Goal: Task Accomplishment & Management: Manage account settings

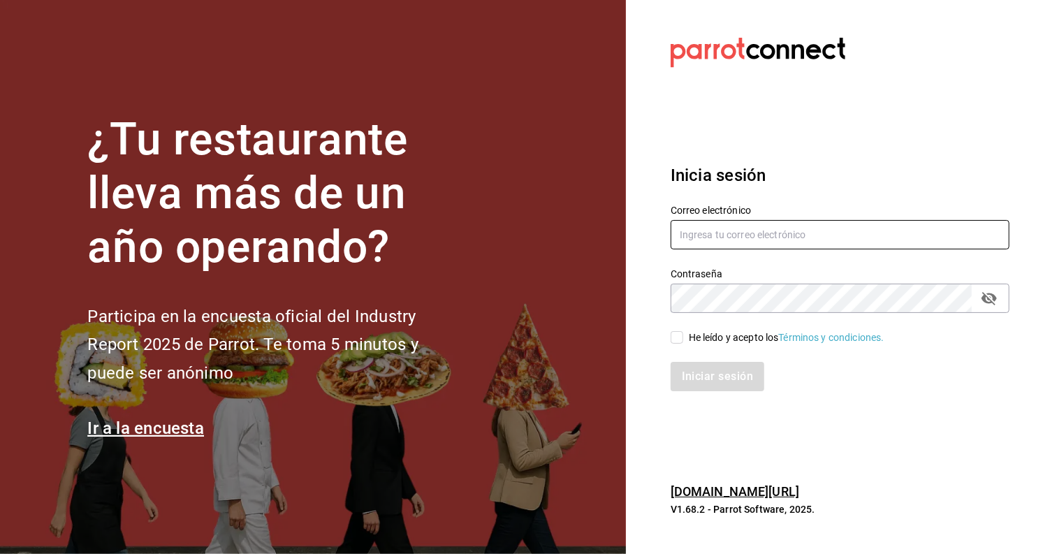
click at [828, 236] on input "text" at bounding box center [840, 234] width 339 height 29
type input "[EMAIL_ADDRESS][DOMAIN_NAME]"
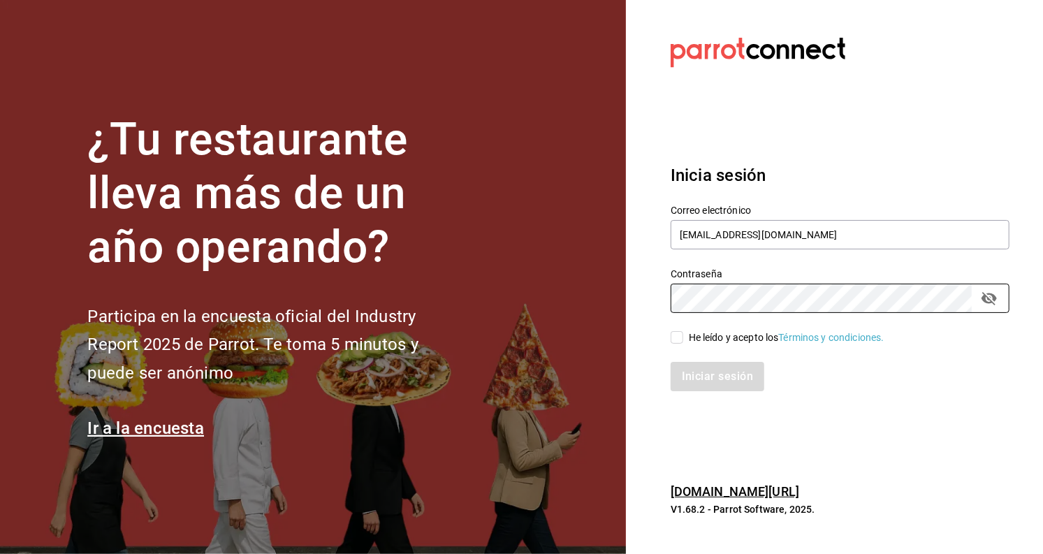
click at [679, 339] on input "He leído y acepto los Términos y condiciones." at bounding box center [677, 337] width 13 height 13
checkbox input "true"
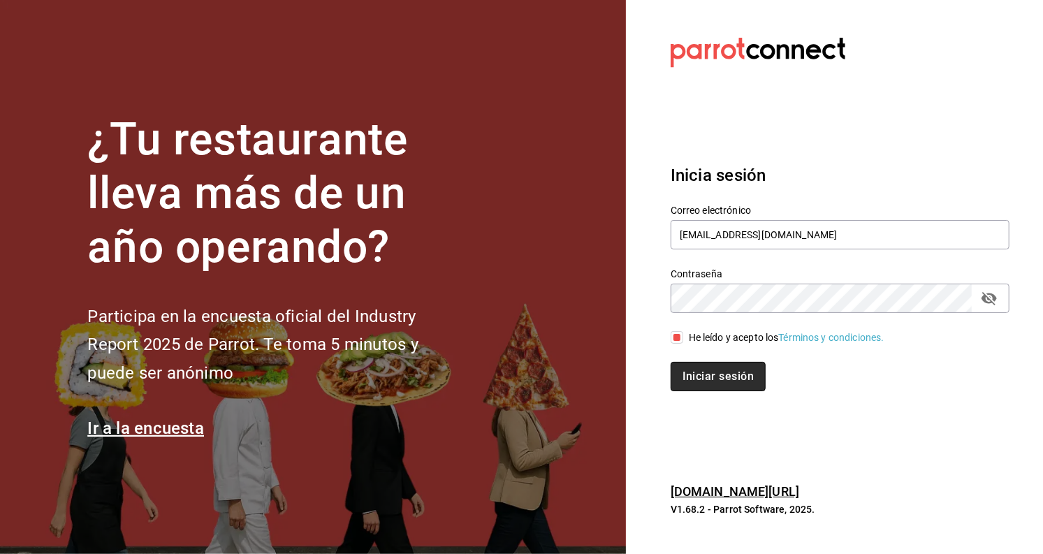
click at [692, 377] on button "Iniciar sesión" at bounding box center [718, 376] width 95 height 29
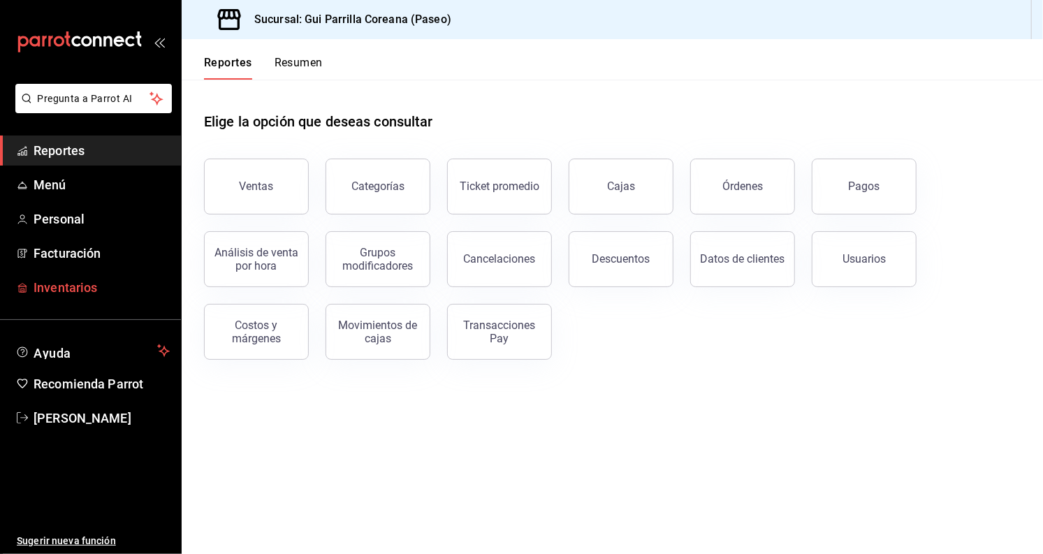
click at [80, 282] on span "Inventarios" at bounding box center [102, 287] width 136 height 19
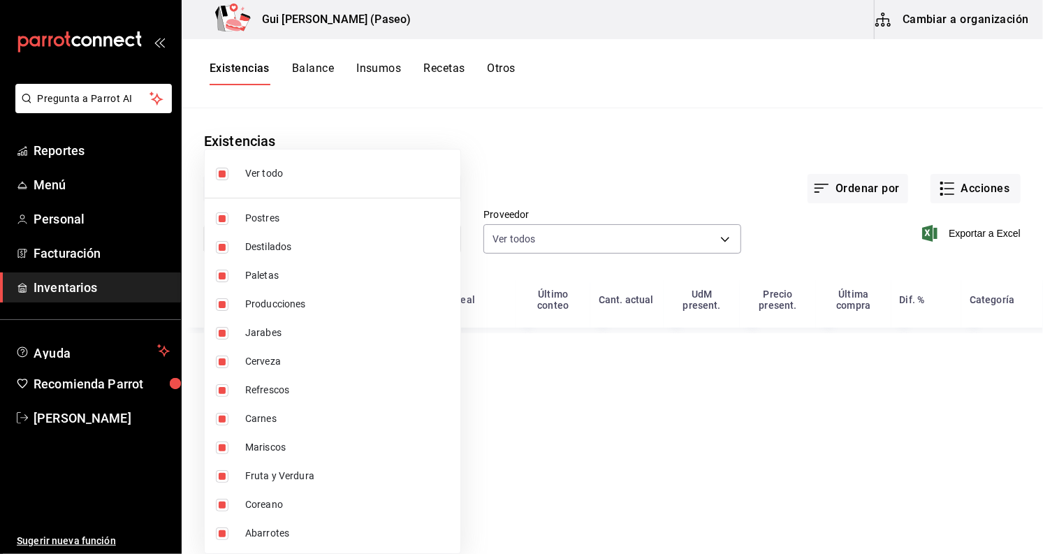
click at [353, 231] on body "Pregunta a Parrot AI Reportes Menú Personal Facturación Inventarios Ayuda Recom…" at bounding box center [521, 272] width 1043 height 544
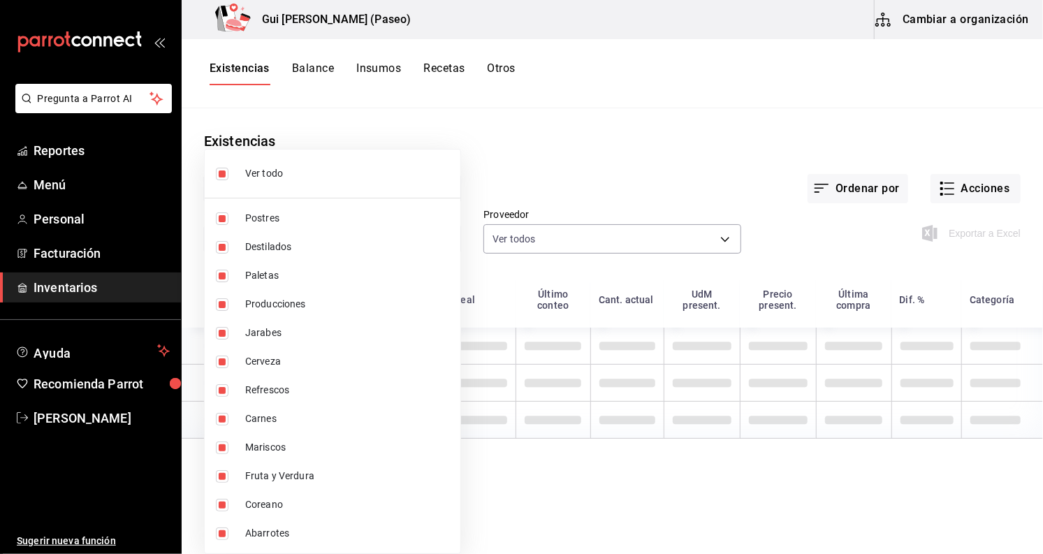
click at [220, 175] on input "checkbox" at bounding box center [222, 174] width 13 height 13
checkbox input "false"
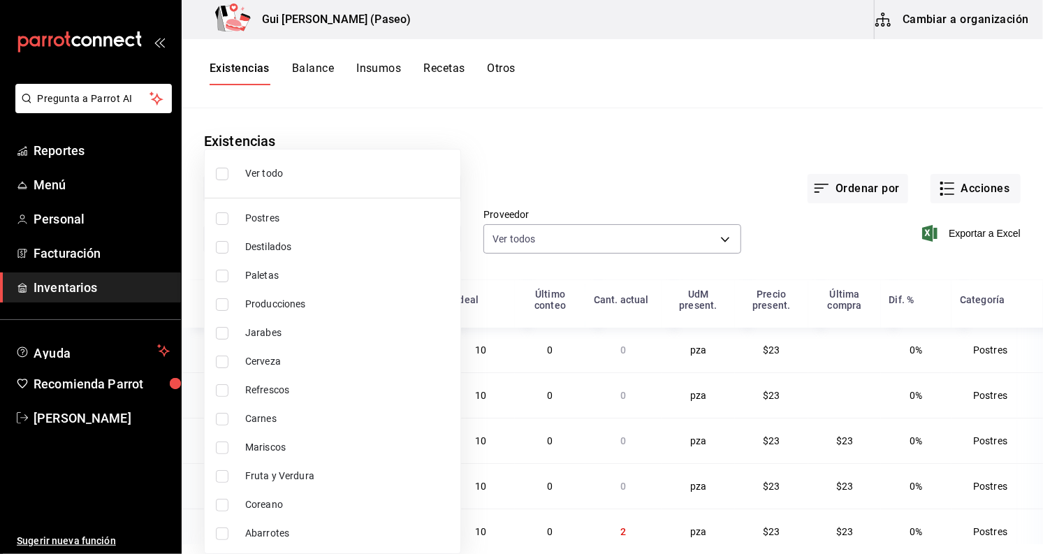
checkbox input "false"
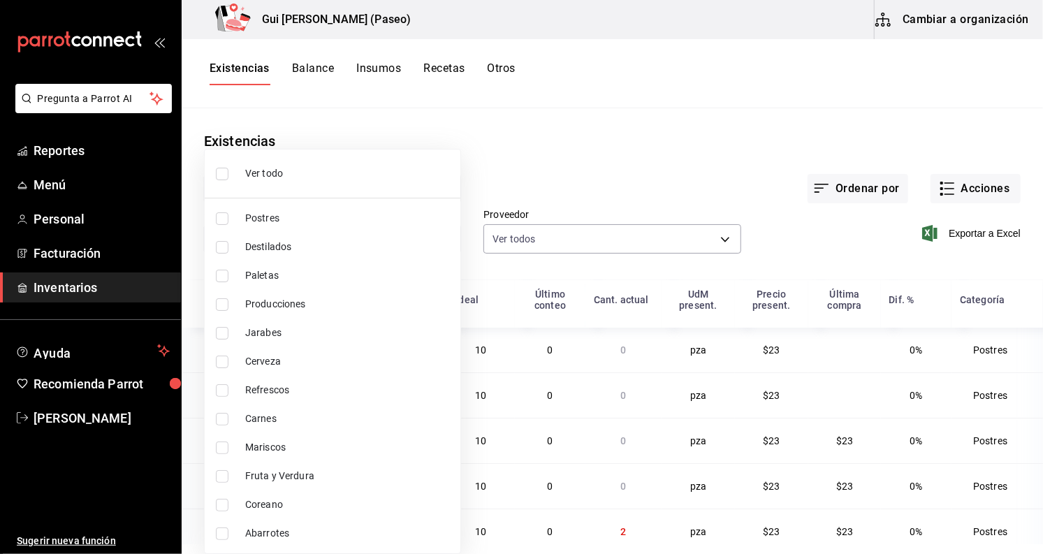
checkbox input "false"
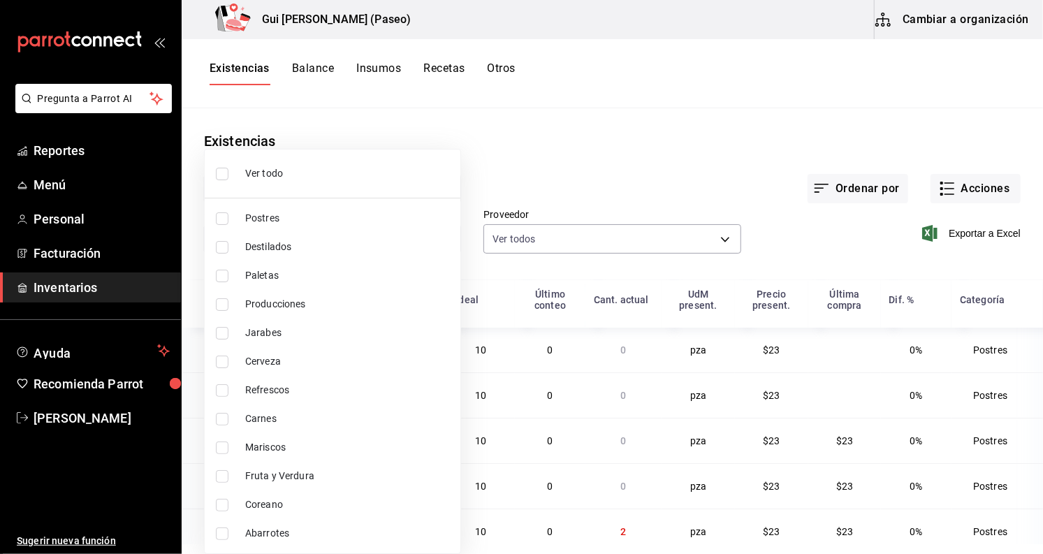
checkbox input "false"
click at [228, 359] on input "checkbox" at bounding box center [222, 362] width 13 height 13
checkbox input "true"
type input "6949ef77-888c-4b9b-85cf-954b61c6a8e5"
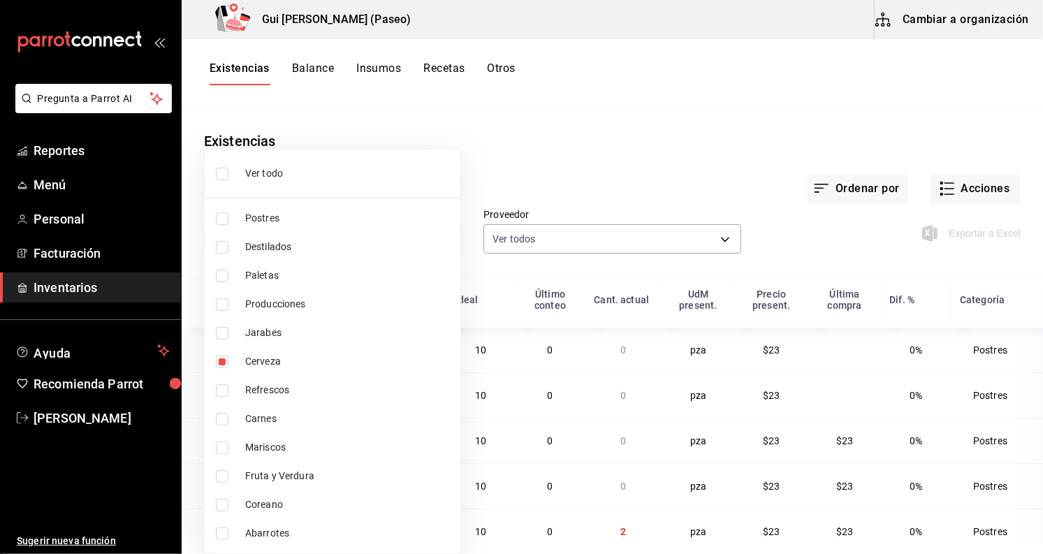
click at [226, 389] on input "checkbox" at bounding box center [222, 390] width 13 height 13
checkbox input "true"
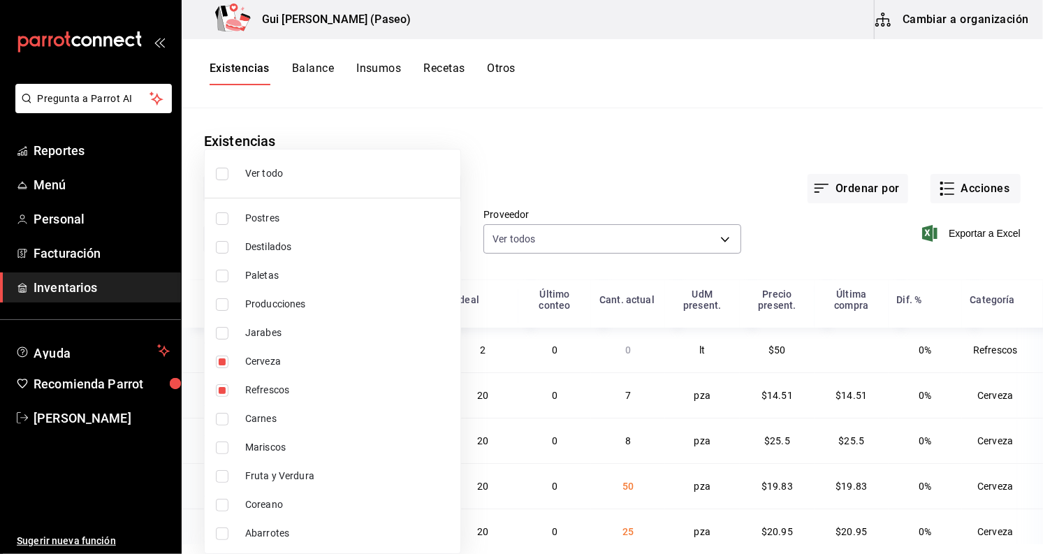
click at [236, 532] on li "Abarrotes" at bounding box center [333, 533] width 256 height 29
type input "6949ef77-888c-4b9b-85cf-954b61c6a8e5,c55fa8cd-e536-412f-913d-3c1cee9851eb,3f034…"
checkbox input "true"
click at [228, 509] on input "checkbox" at bounding box center [222, 505] width 13 height 13
checkbox input "true"
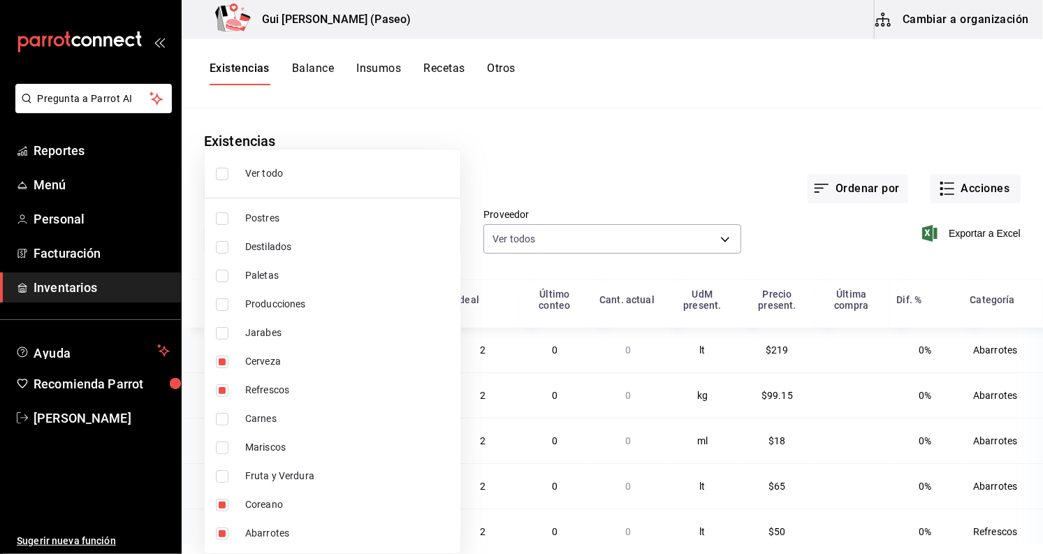
type input "6949ef77-888c-4b9b-85cf-954b61c6a8e5,c55fa8cd-e536-412f-913d-3c1cee9851eb,3f034…"
click at [539, 226] on div at bounding box center [521, 277] width 1043 height 554
click at [543, 233] on div at bounding box center [521, 277] width 1043 height 554
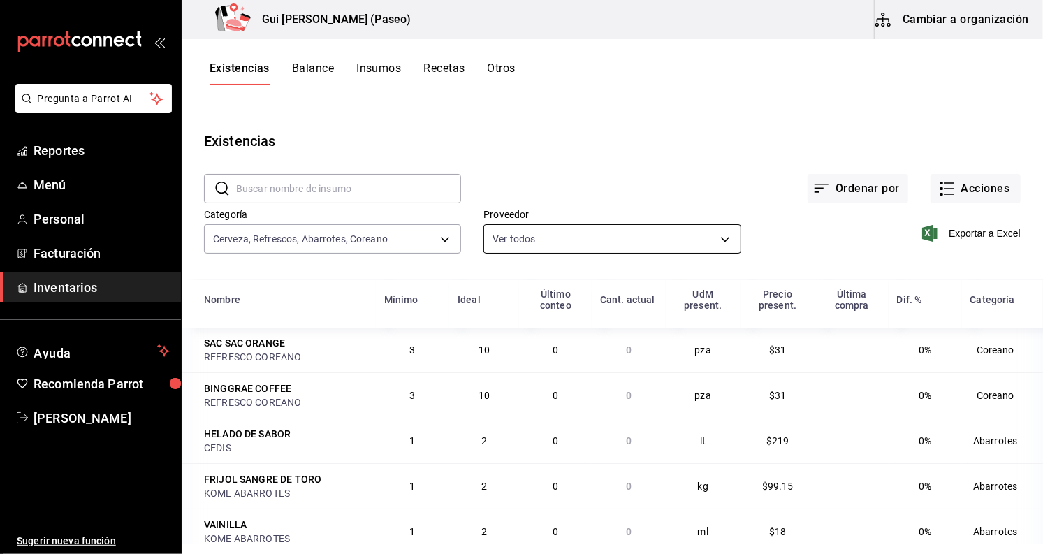
click at [570, 230] on body "Pregunta a Parrot AI Reportes Menú Personal Facturación Inventarios Ayuda Recom…" at bounding box center [521, 272] width 1043 height 544
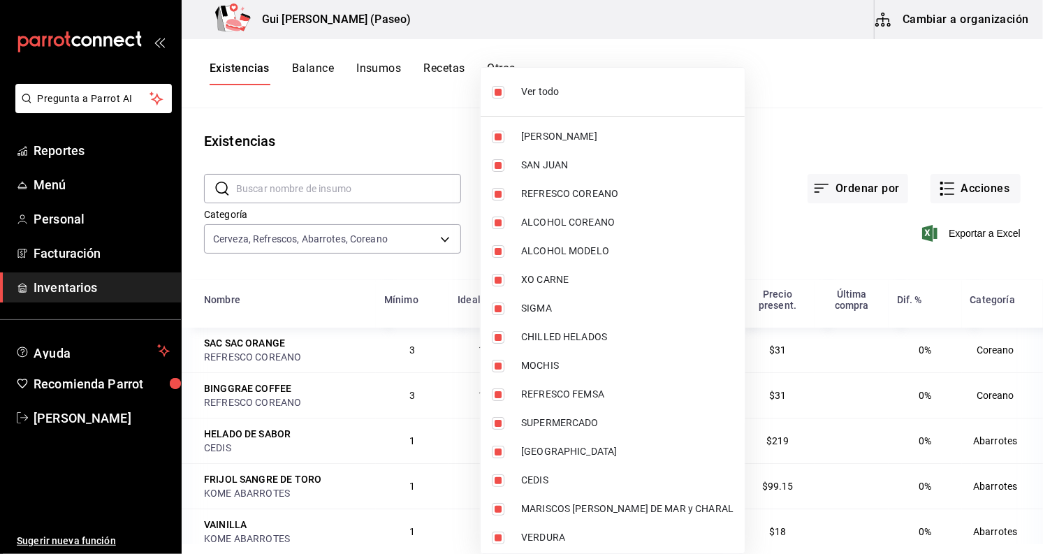
click at [499, 99] on li "Ver todo" at bounding box center [613, 91] width 264 height 37
checkbox input "false"
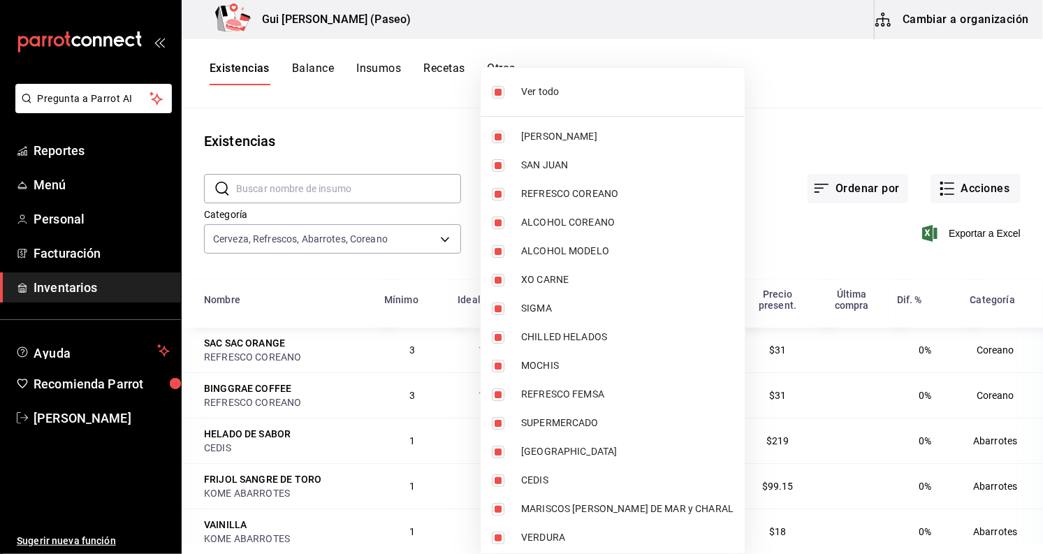
checkbox input "false"
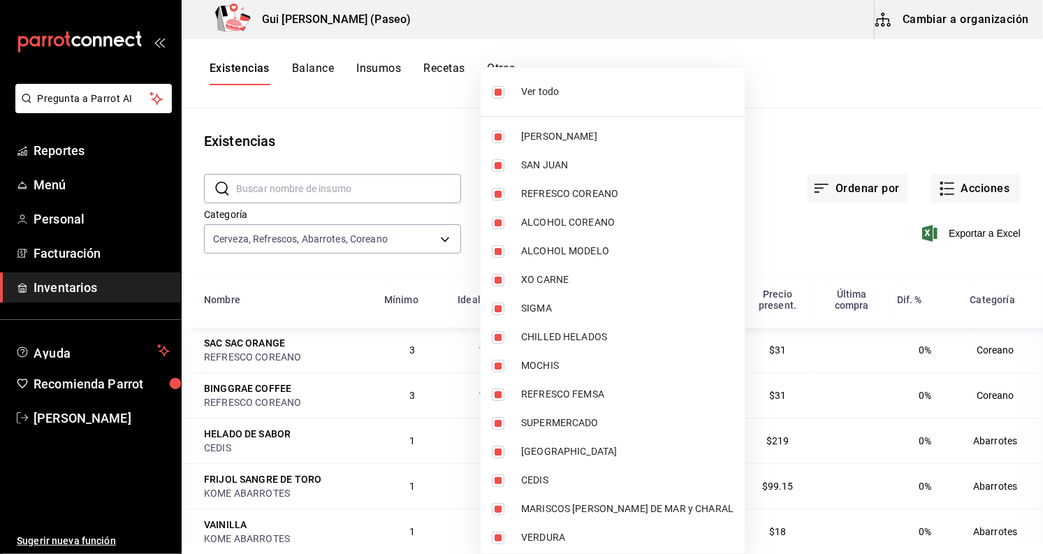
checkbox input "false"
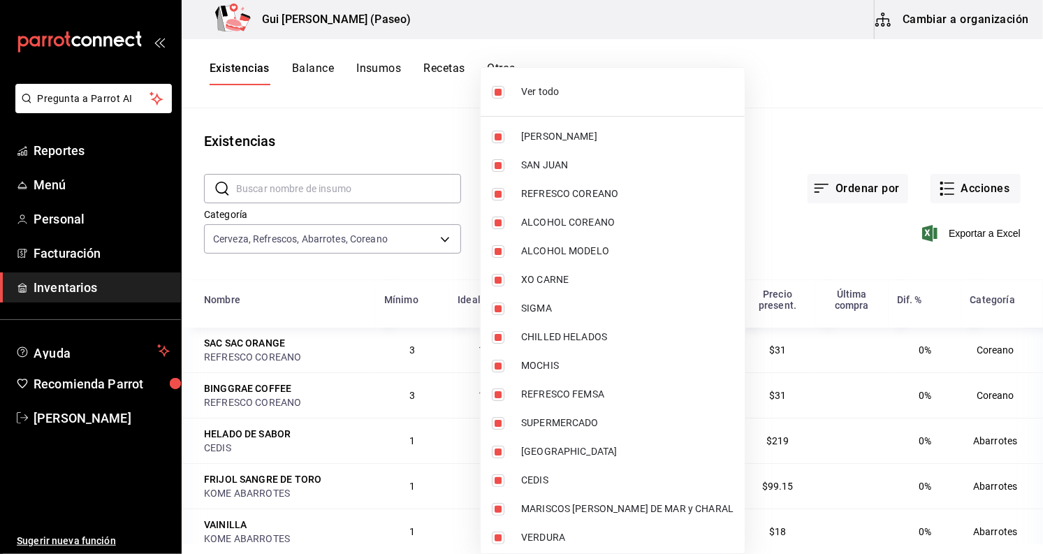
checkbox input "false"
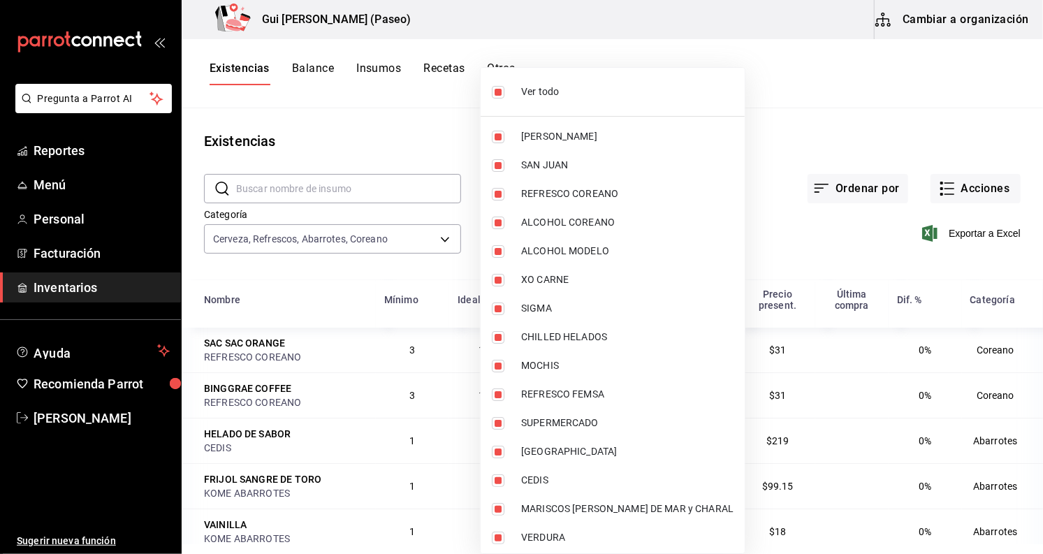
checkbox input "false"
click at [492, 136] on input "checkbox" at bounding box center [498, 137] width 13 height 13
checkbox input "true"
type input "0666e60b-29c3-4b80-ba51-d53d4788f348"
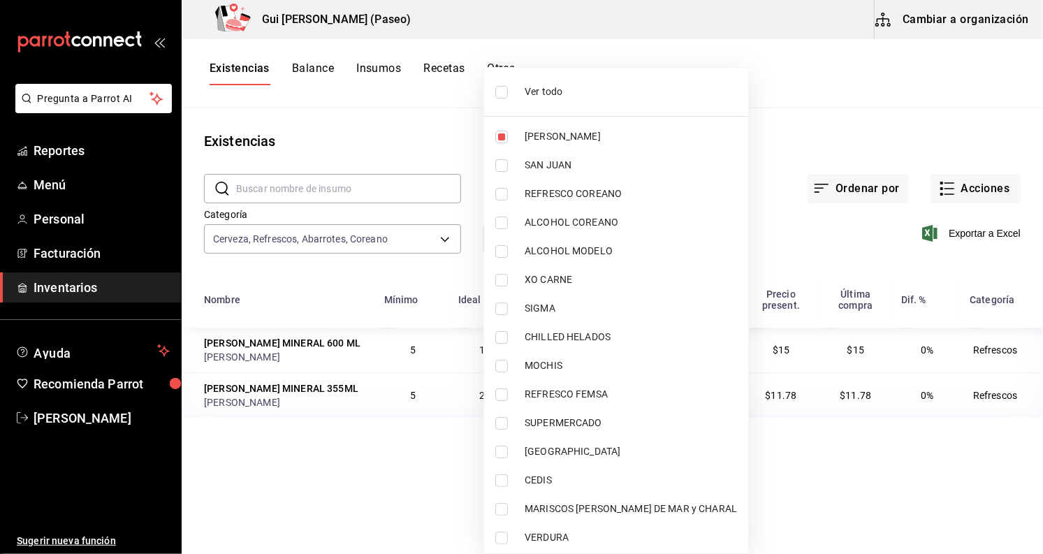
click at [509, 195] on label at bounding box center [504, 194] width 18 height 13
click at [508, 195] on input "checkbox" at bounding box center [501, 194] width 13 height 13
checkbox input "false"
type input "0666e60b-29c3-4b80-ba51-d53d4788f348"
click at [501, 197] on input "checkbox" at bounding box center [501, 194] width 13 height 13
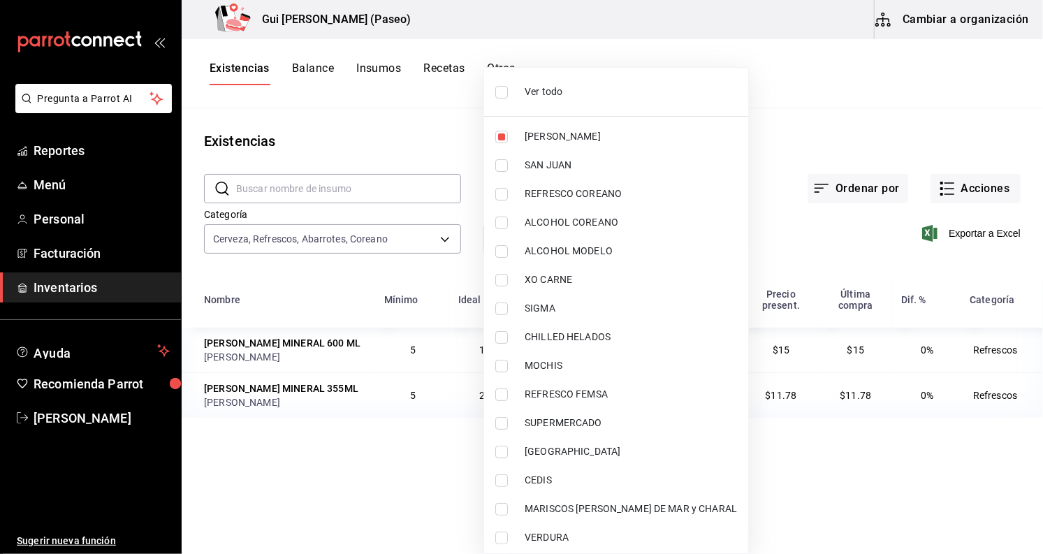
checkbox input "true"
type input "0666e60b-29c3-4b80-ba51-d53d4788f348,d5665645-aa16-4a15-ac38-7f7d05d62664"
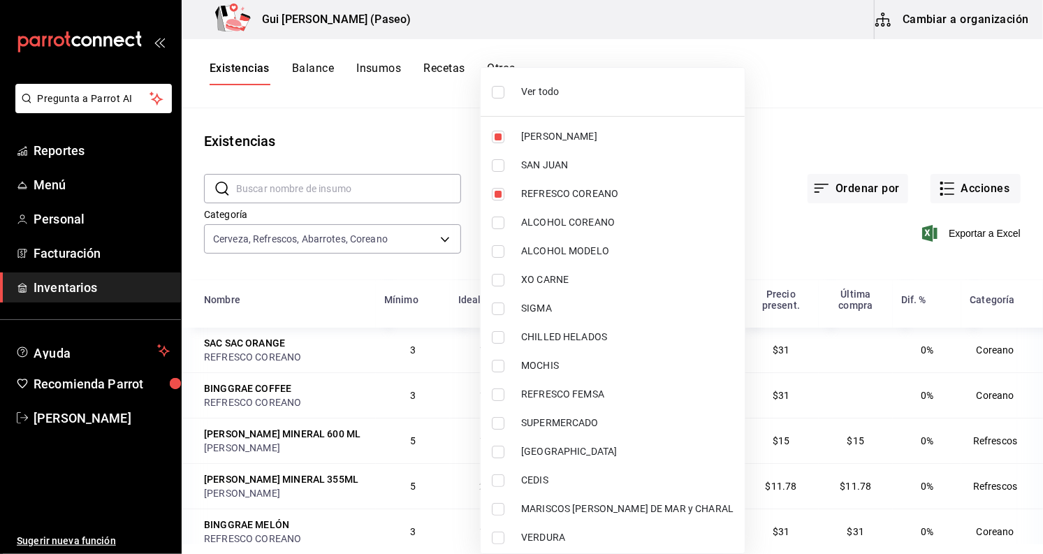
click at [509, 223] on label at bounding box center [501, 223] width 18 height 13
click at [505, 223] on input "checkbox" at bounding box center [498, 223] width 13 height 13
checkbox input "false"
type input "0666e60b-29c3-4b80-ba51-d53d4788f348,d5665645-aa16-4a15-ac38-7f7d05d62664"
click at [496, 222] on input "checkbox" at bounding box center [498, 223] width 13 height 13
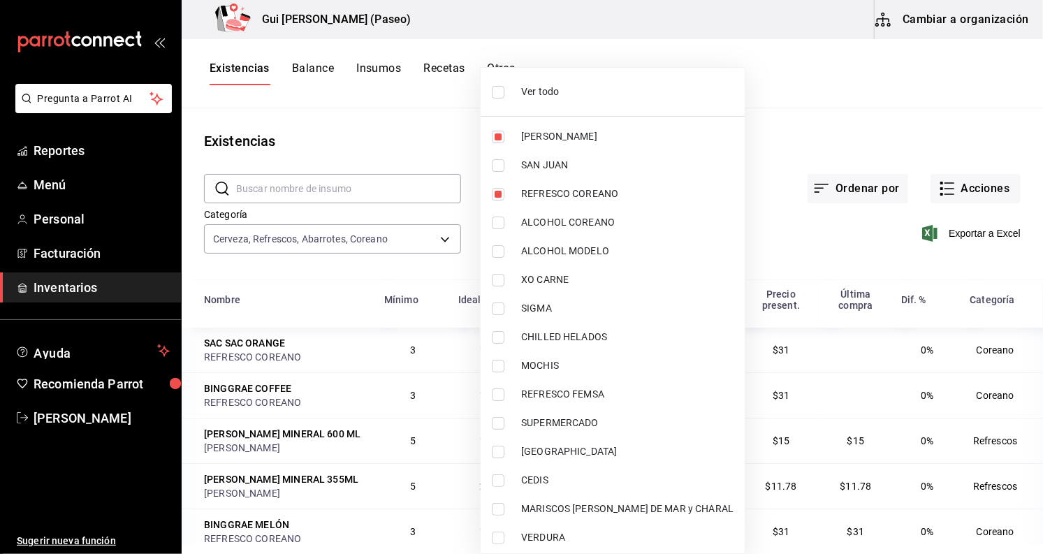
checkbox input "true"
type input "0666e60b-29c3-4b80-ba51-d53d4788f348,d5665645-aa16-4a15-ac38-7f7d05d62664,3599d…"
click at [498, 247] on input "checkbox" at bounding box center [498, 251] width 13 height 13
checkbox input "true"
type input "0666e60b-29c3-4b80-ba51-d53d4788f348,d5665645-aa16-4a15-ac38-7f7d05d62664,3599d…"
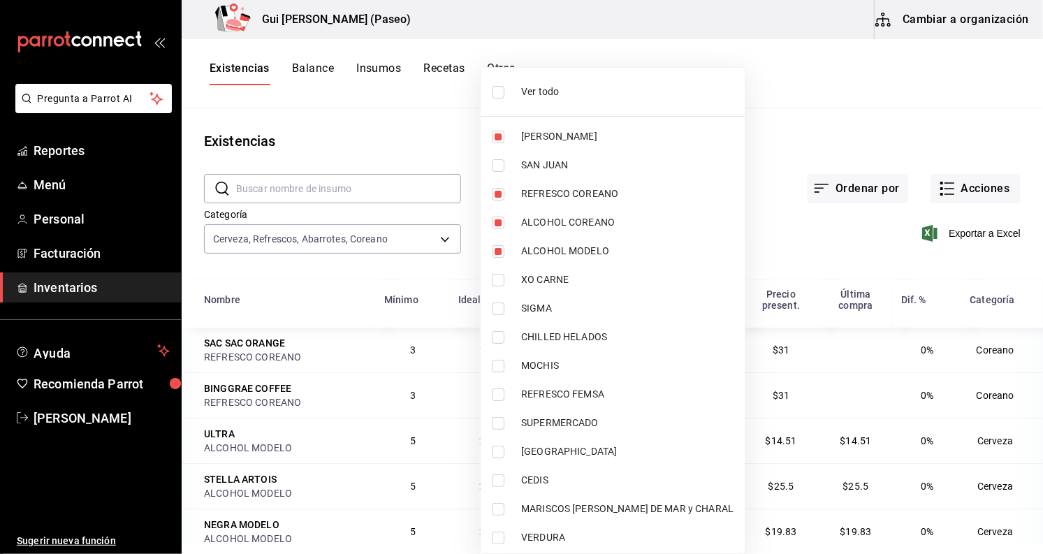
click at [493, 397] on input "checkbox" at bounding box center [498, 395] width 13 height 13
checkbox input "true"
type input "0666e60b-29c3-4b80-ba51-d53d4788f348,d5665645-aa16-4a15-ac38-7f7d05d62664,3599d…"
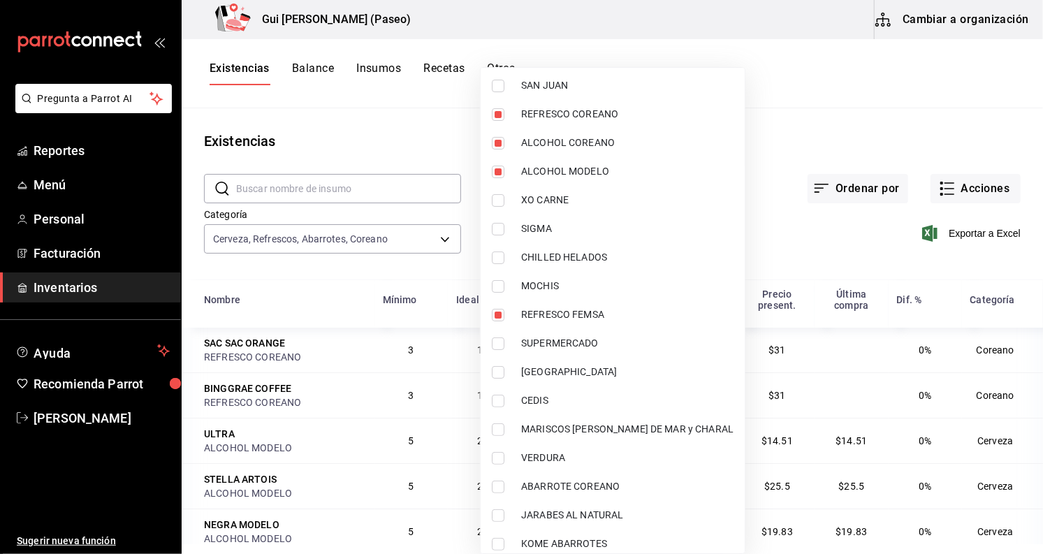
scroll to position [118, 0]
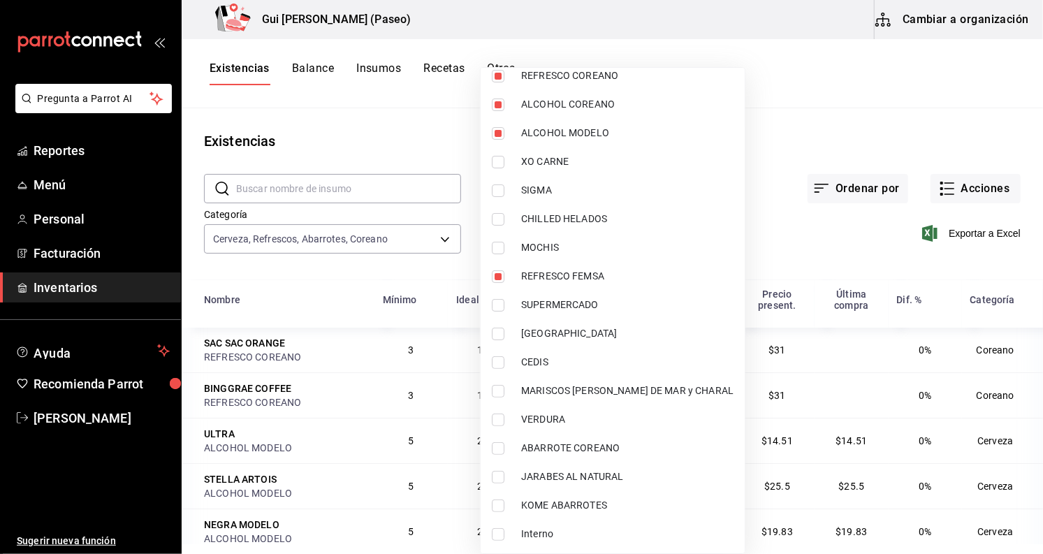
click at [499, 454] on input "checkbox" at bounding box center [498, 448] width 13 height 13
checkbox input "true"
type input "0666e60b-29c3-4b80-ba51-d53d4788f348,d5665645-aa16-4a15-ac38-7f7d05d62664,3599d…"
click at [500, 500] on input "checkbox" at bounding box center [498, 506] width 13 height 13
checkbox input "true"
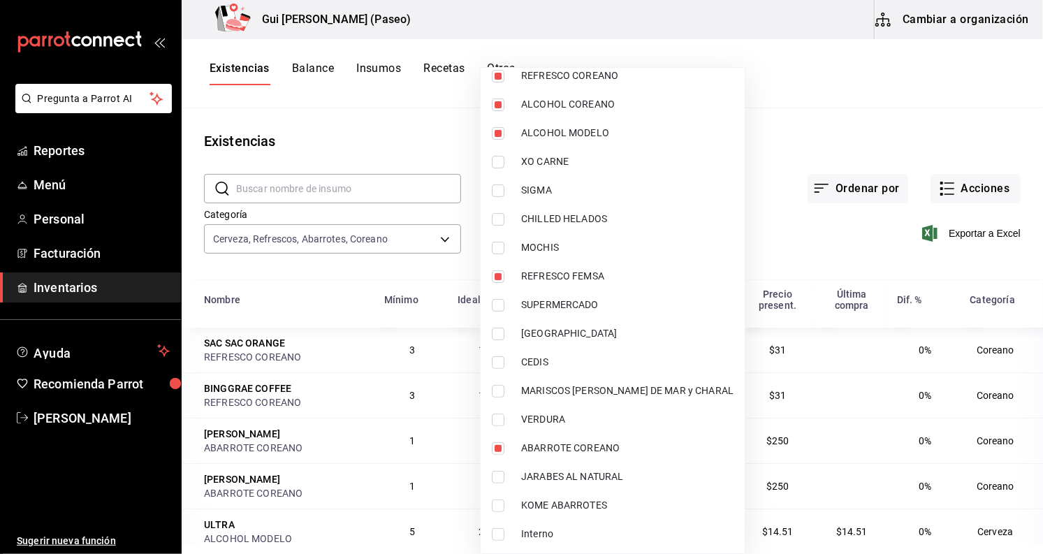
type input "0666e60b-29c3-4b80-ba51-d53d4788f348,d5665645-aa16-4a15-ac38-7f7d05d62664,3599d…"
click at [439, 267] on div at bounding box center [521, 277] width 1043 height 554
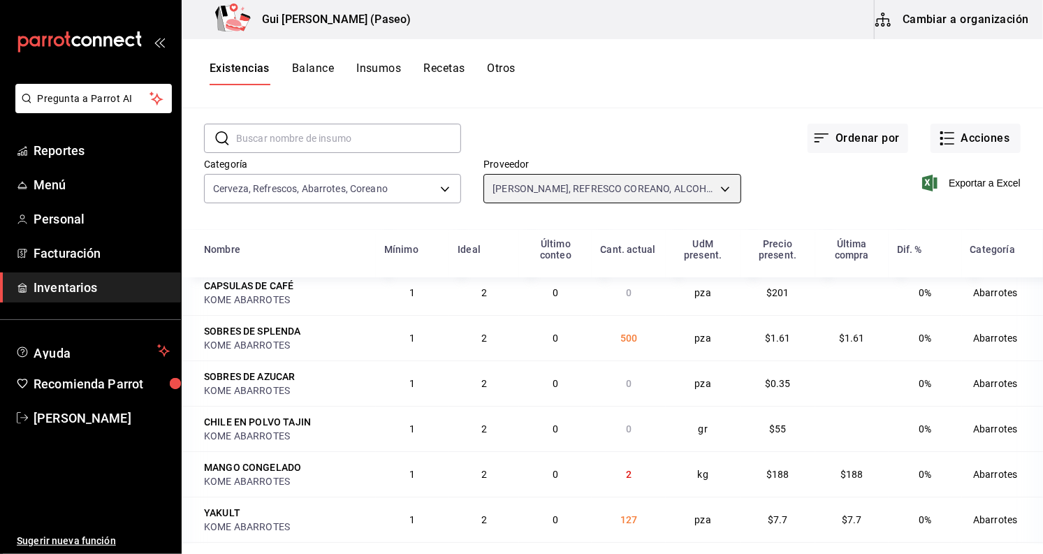
scroll to position [78, 0]
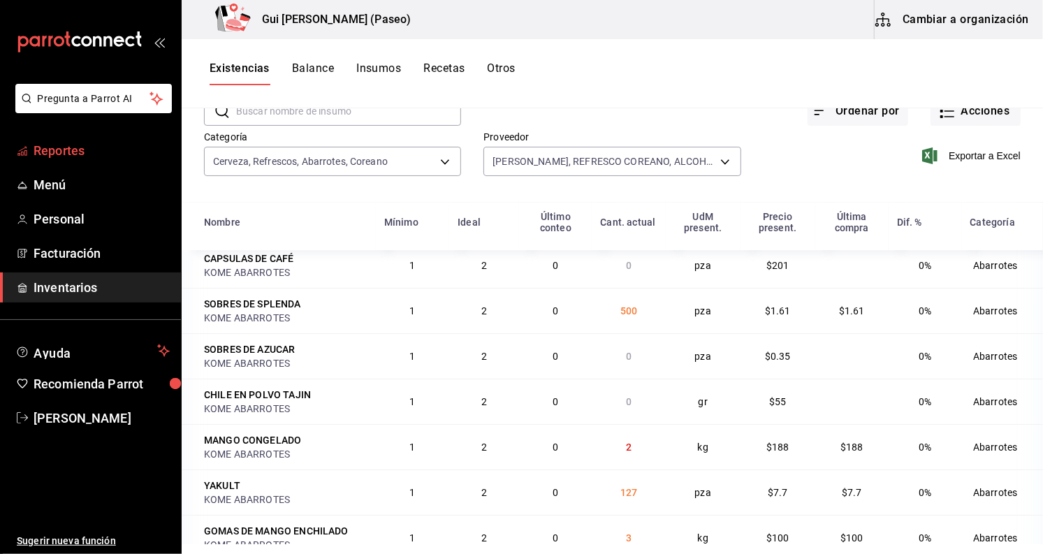
click at [106, 158] on span "Reportes" at bounding box center [102, 150] width 136 height 19
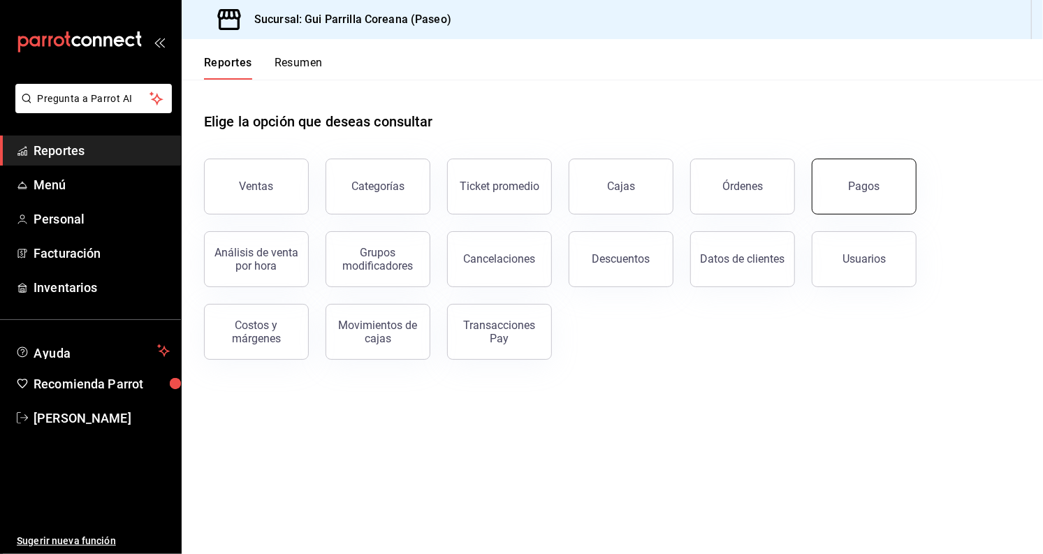
click at [861, 203] on button "Pagos" at bounding box center [864, 187] width 105 height 56
click at [65, 422] on span "[PERSON_NAME]" at bounding box center [102, 418] width 136 height 19
